Goal: Task Accomplishment & Management: Use online tool/utility

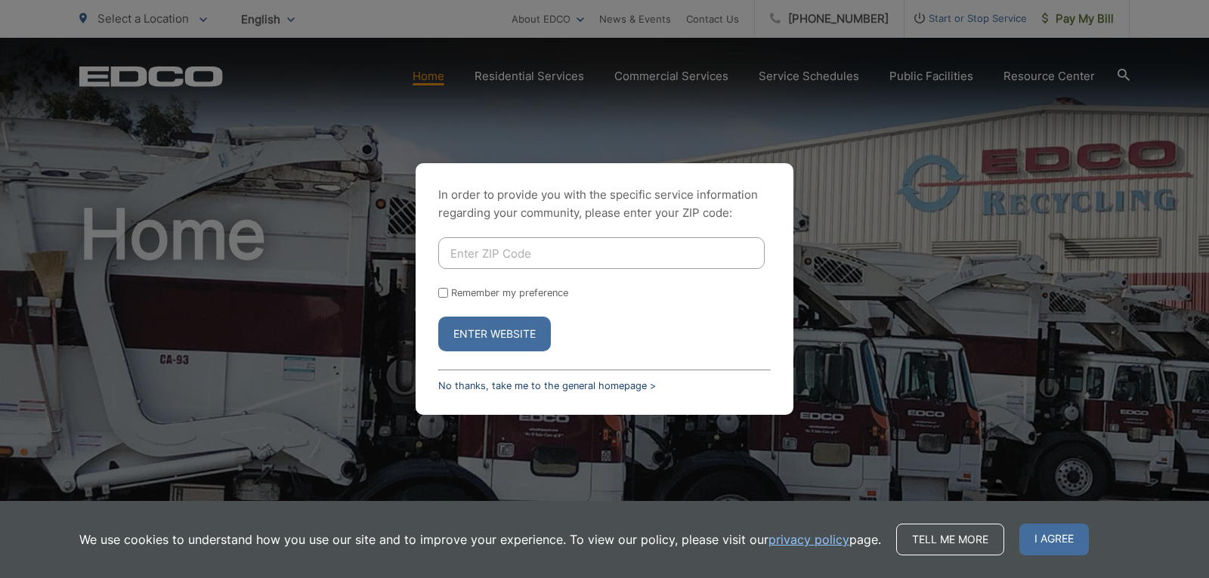
click at [533, 389] on link "No thanks, take me to the general homepage >" at bounding box center [547, 385] width 218 height 11
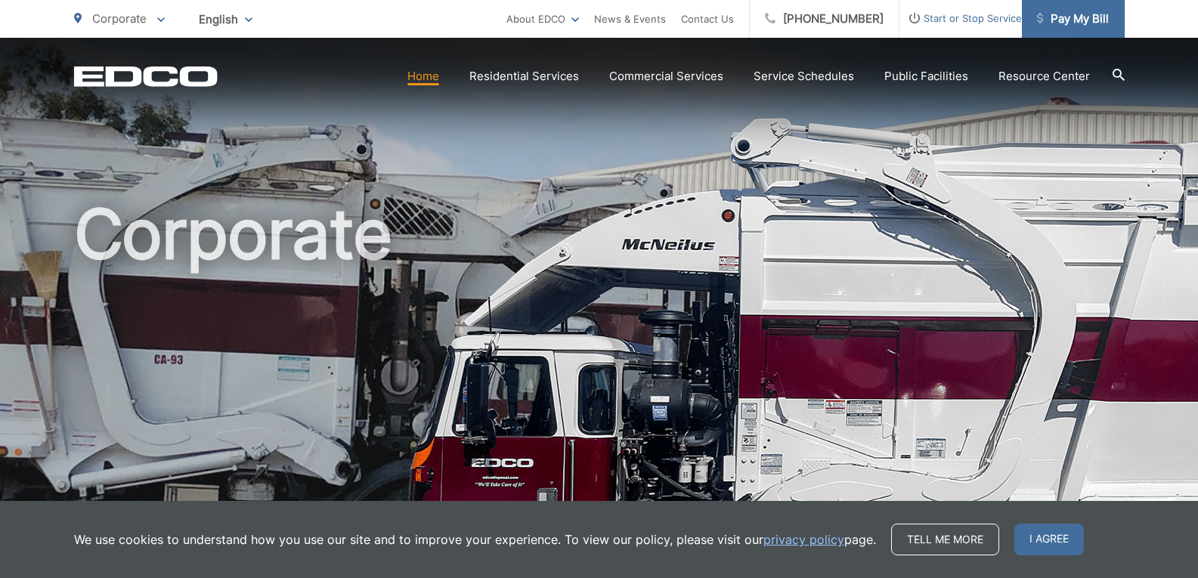
click at [1068, 25] on span "Pay My Bill" at bounding box center [1073, 19] width 72 height 18
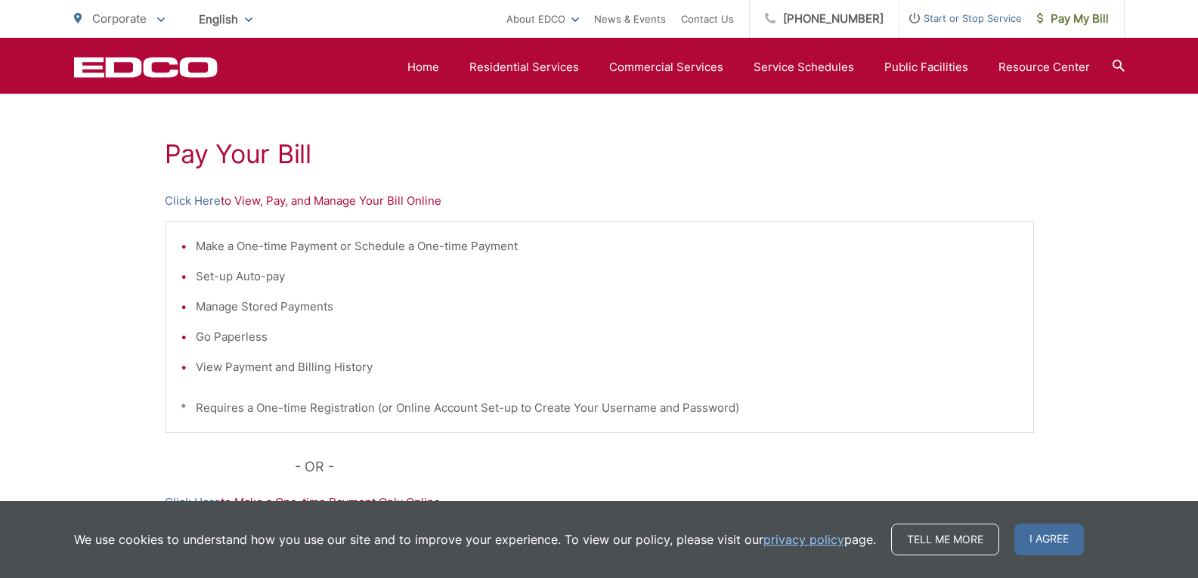
scroll to position [227, 0]
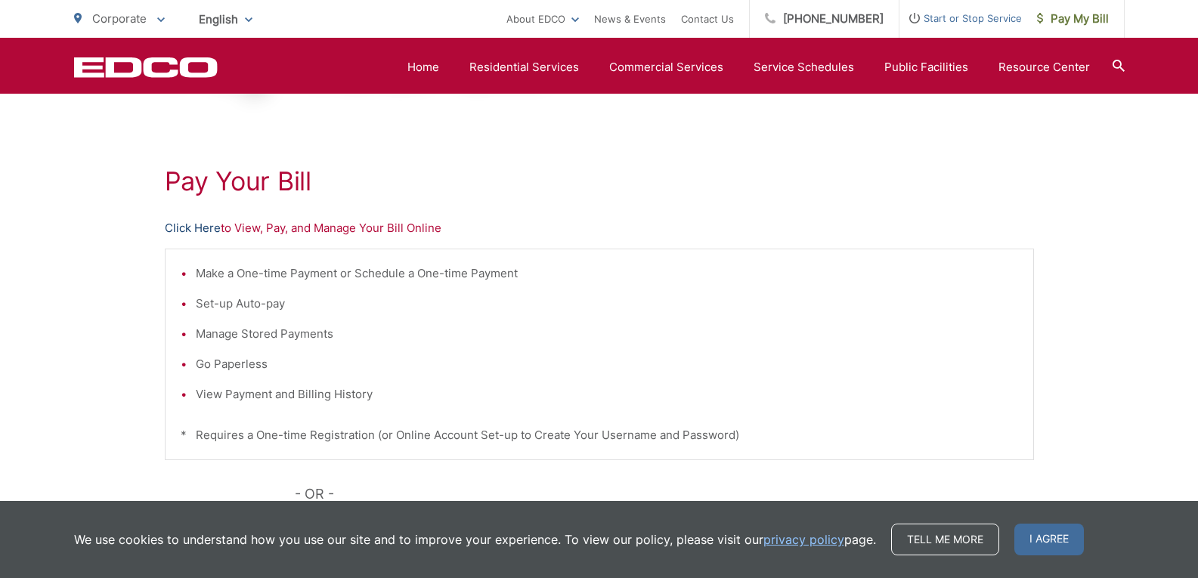
click at [198, 230] on link "Click Here" at bounding box center [193, 228] width 56 height 18
